Goal: Find specific page/section: Find specific page/section

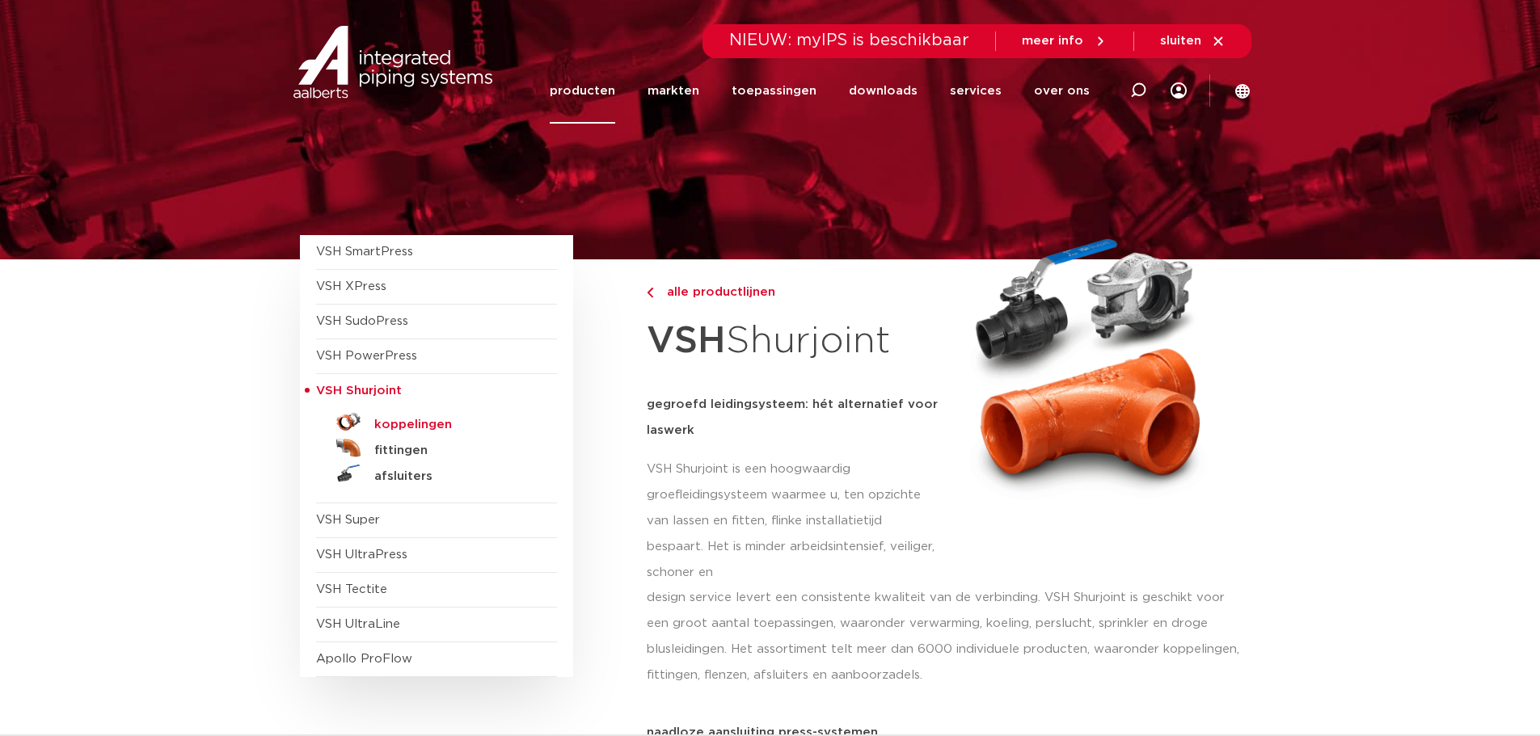
click at [393, 423] on h5 "koppelingen" at bounding box center [454, 425] width 160 height 15
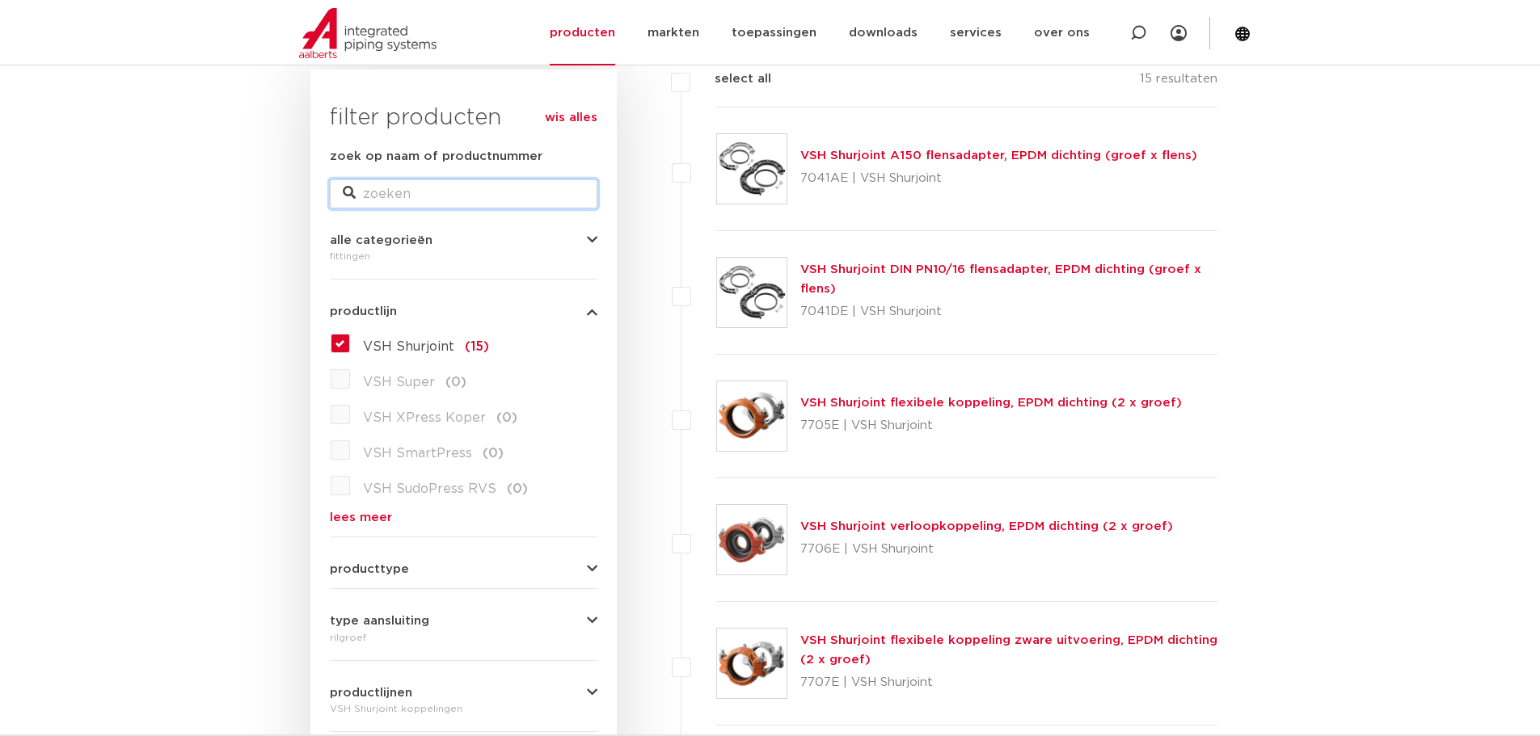
click at [393, 190] on input "zoek op naam of productnummer" at bounding box center [464, 193] width 268 height 29
type input "7135"
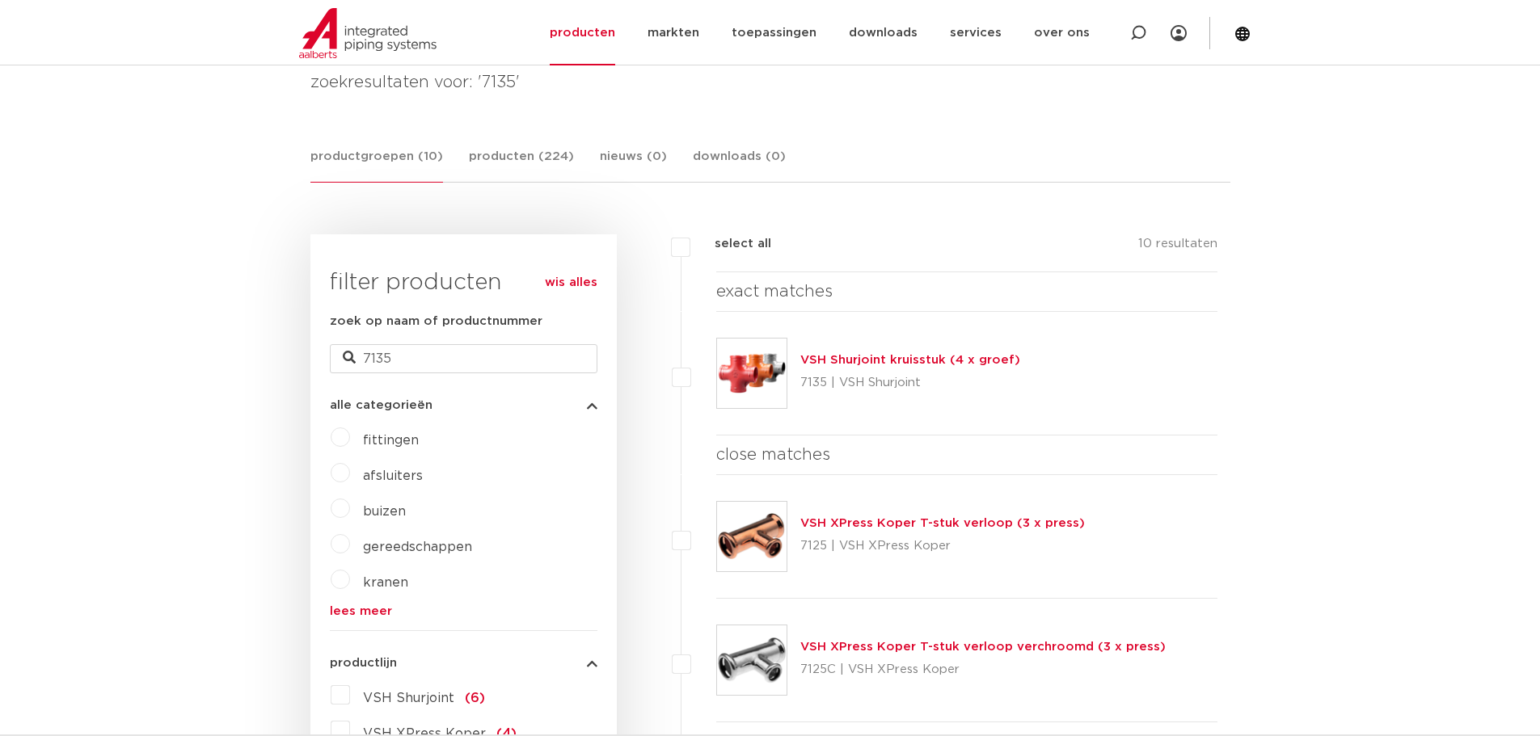
click at [869, 357] on link "VSH Shurjoint kruisstuk (4 x groef)" at bounding box center [910, 360] width 220 height 12
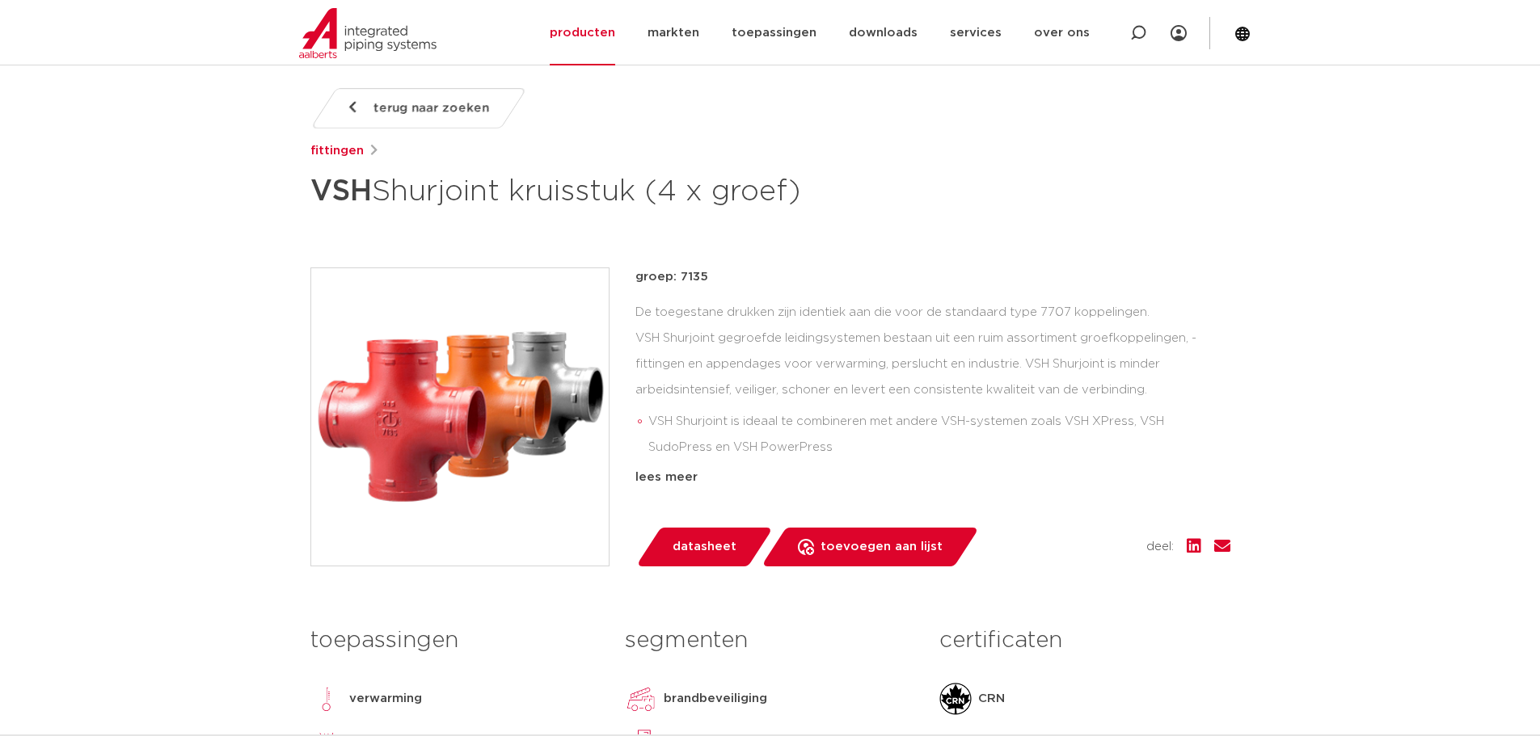
scroll to position [243, 0]
